Goal: Task Accomplishment & Management: Use online tool/utility

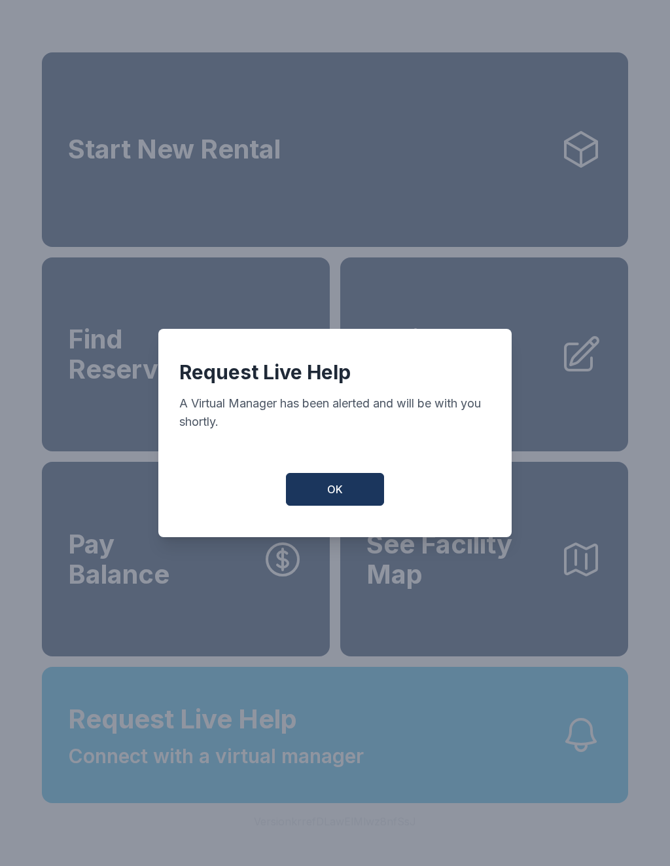
click at [333, 497] on span "OK" at bounding box center [335, 489] width 16 height 16
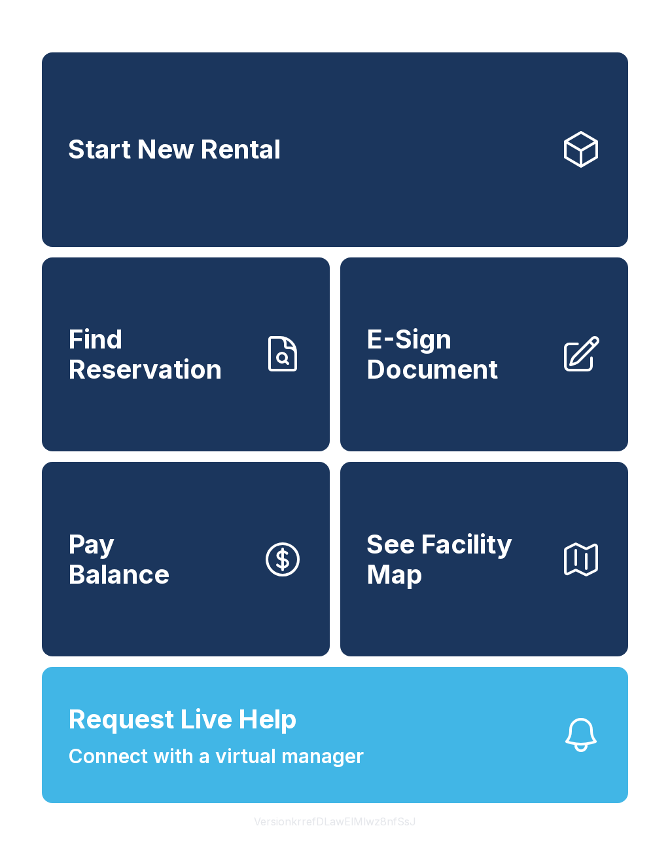
click at [319, 431] on link "Find Reservation" at bounding box center [186, 354] width 288 height 194
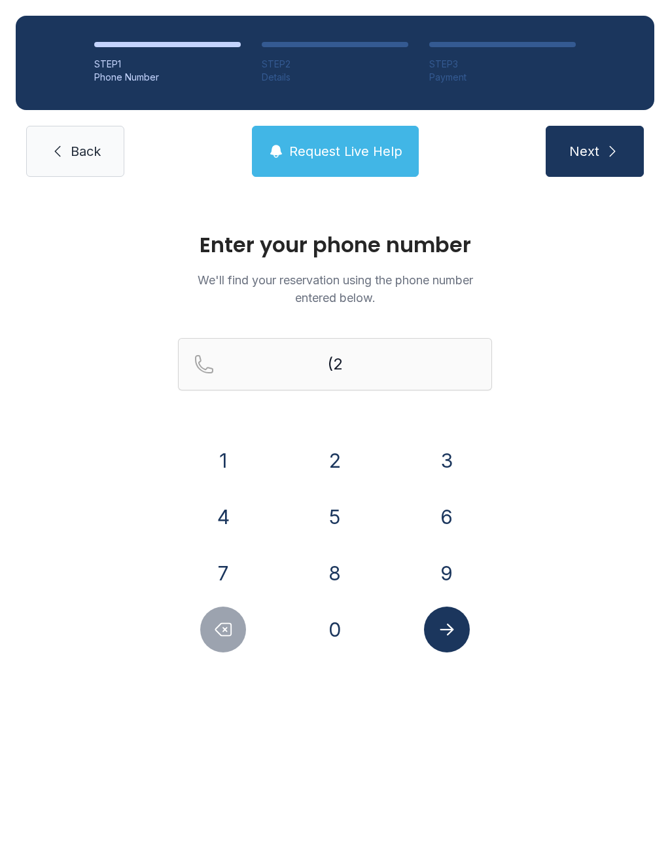
click at [79, 193] on div "Enter your phone number We'll find your reservation using the phone number ente…" at bounding box center [335, 448] width 670 height 512
click at [85, 163] on link "Back" at bounding box center [75, 151] width 98 height 51
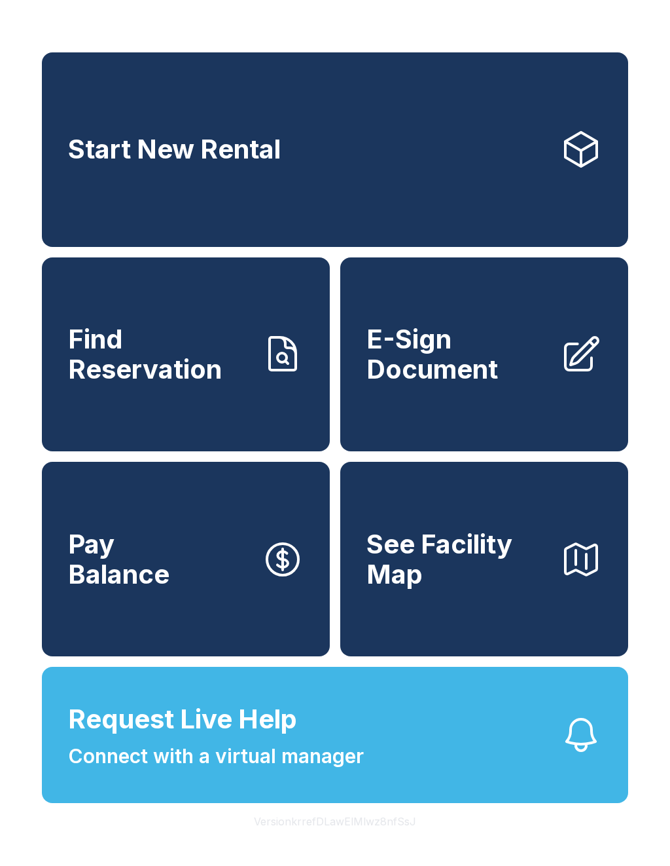
click at [473, 384] on span "E-Sign Document" at bounding box center [458, 354] width 183 height 60
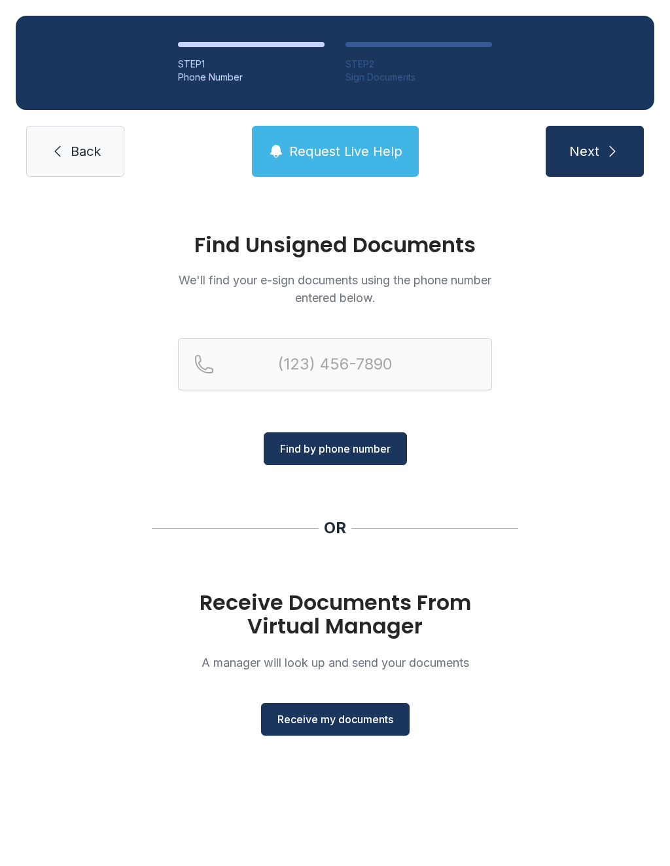
click at [350, 721] on span "Receive my documents" at bounding box center [336, 719] width 116 height 16
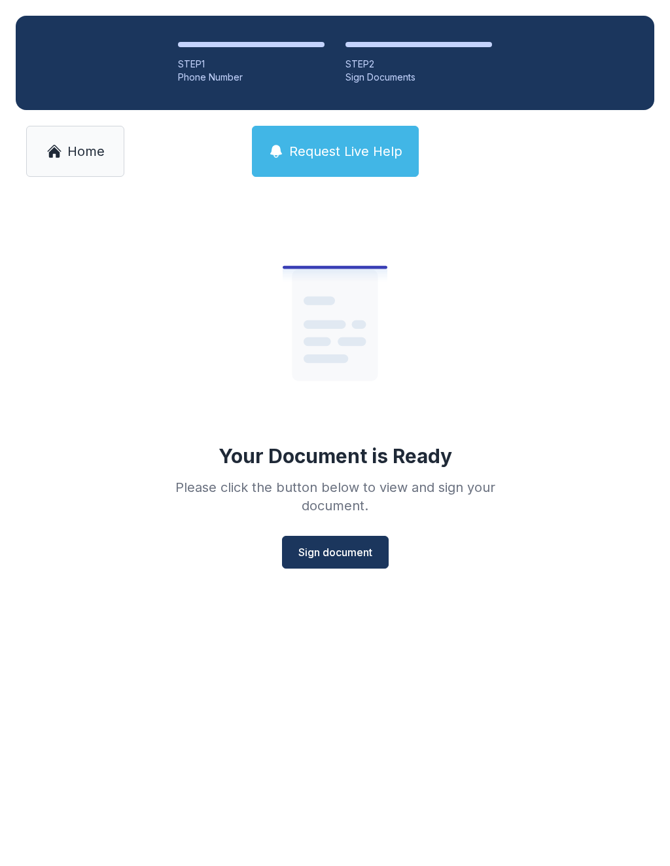
click at [349, 568] on button "Sign document" at bounding box center [335, 552] width 107 height 33
click at [84, 148] on span "Home" at bounding box center [85, 151] width 37 height 18
